Goal: Task Accomplishment & Management: Complete application form

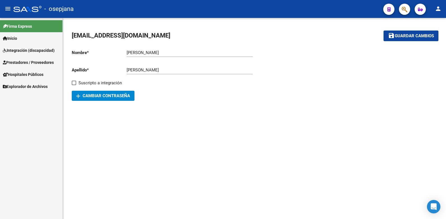
click at [52, 62] on span "Prestadores / Proveedores" at bounding box center [28, 62] width 51 height 6
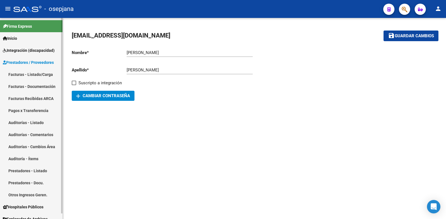
click at [33, 74] on link "Facturas - Listado/Carga" at bounding box center [31, 74] width 63 height 12
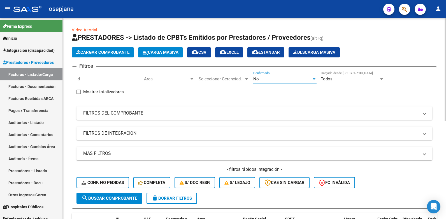
click at [314, 79] on div at bounding box center [314, 79] width 3 height 1
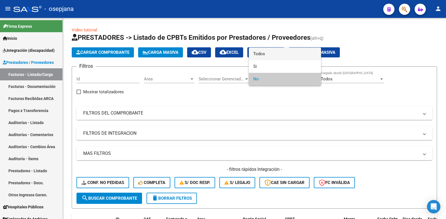
click at [261, 54] on span "Todos" at bounding box center [285, 54] width 63 height 13
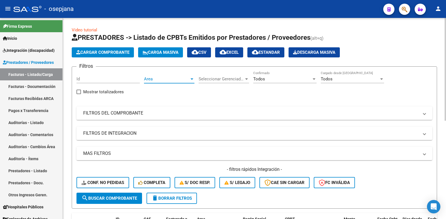
click at [192, 79] on div at bounding box center [192, 79] width 3 height 1
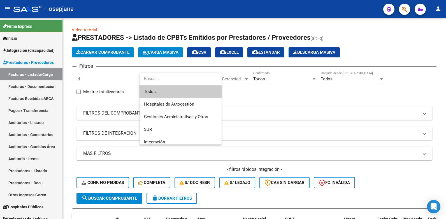
click at [153, 89] on span "Todos" at bounding box center [180, 92] width 73 height 13
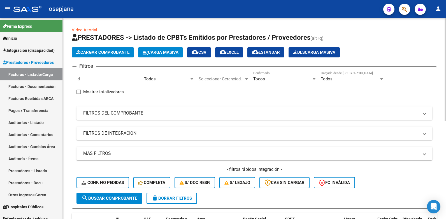
click at [425, 113] on span at bounding box center [425, 113] width 2 height 6
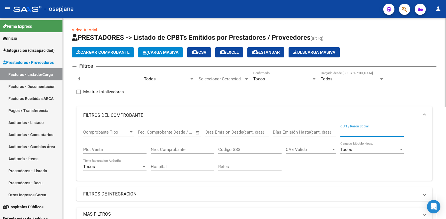
paste input "27-30367551-0"
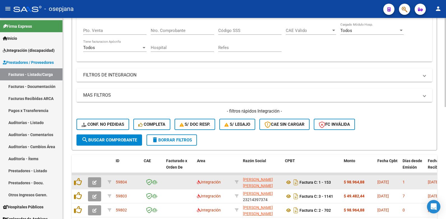
scroll to position [140, 0]
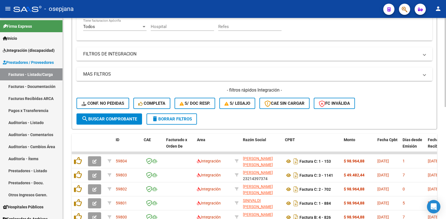
type input "27303675510"
click at [110, 119] on span "search Buscar Comprobante" at bounding box center [110, 119] width 56 height 5
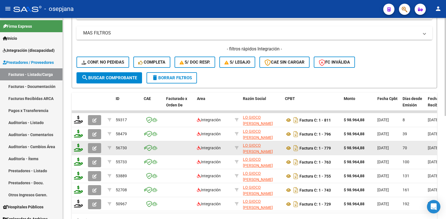
scroll to position [212, 0]
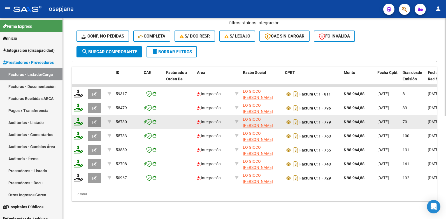
click at [96, 120] on icon "button" at bounding box center [95, 122] width 4 height 4
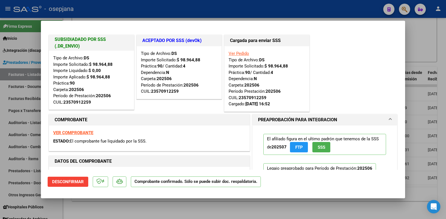
click at [414, 31] on div at bounding box center [223, 109] width 446 height 219
type input "$ 0,00"
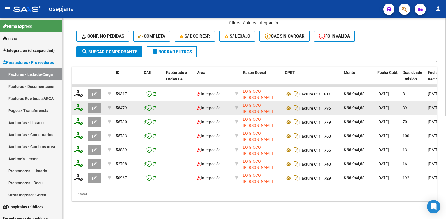
click at [95, 106] on icon "button" at bounding box center [95, 108] width 4 height 4
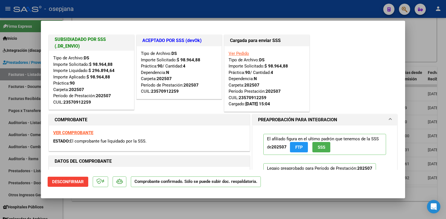
click at [422, 31] on div at bounding box center [223, 109] width 446 height 219
type input "$ 0,00"
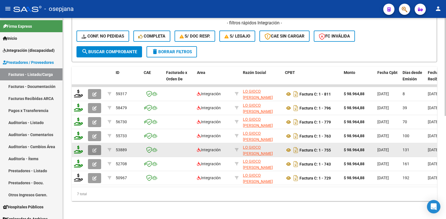
click at [95, 148] on icon "button" at bounding box center [95, 150] width 4 height 4
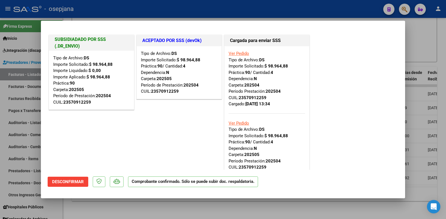
click at [434, 45] on div at bounding box center [223, 109] width 446 height 219
type input "$ 0,00"
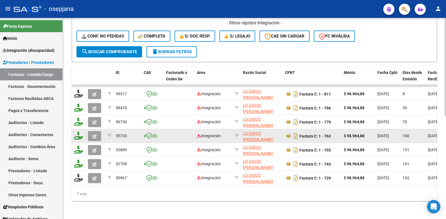
click at [94, 134] on icon "button" at bounding box center [95, 136] width 4 height 4
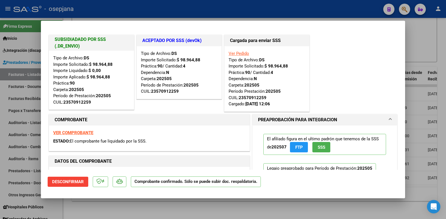
click at [421, 29] on div at bounding box center [223, 109] width 446 height 219
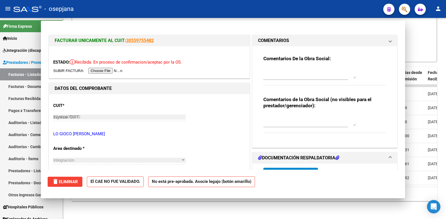
type input "$ 0,00"
